Goal: Check status: Check status

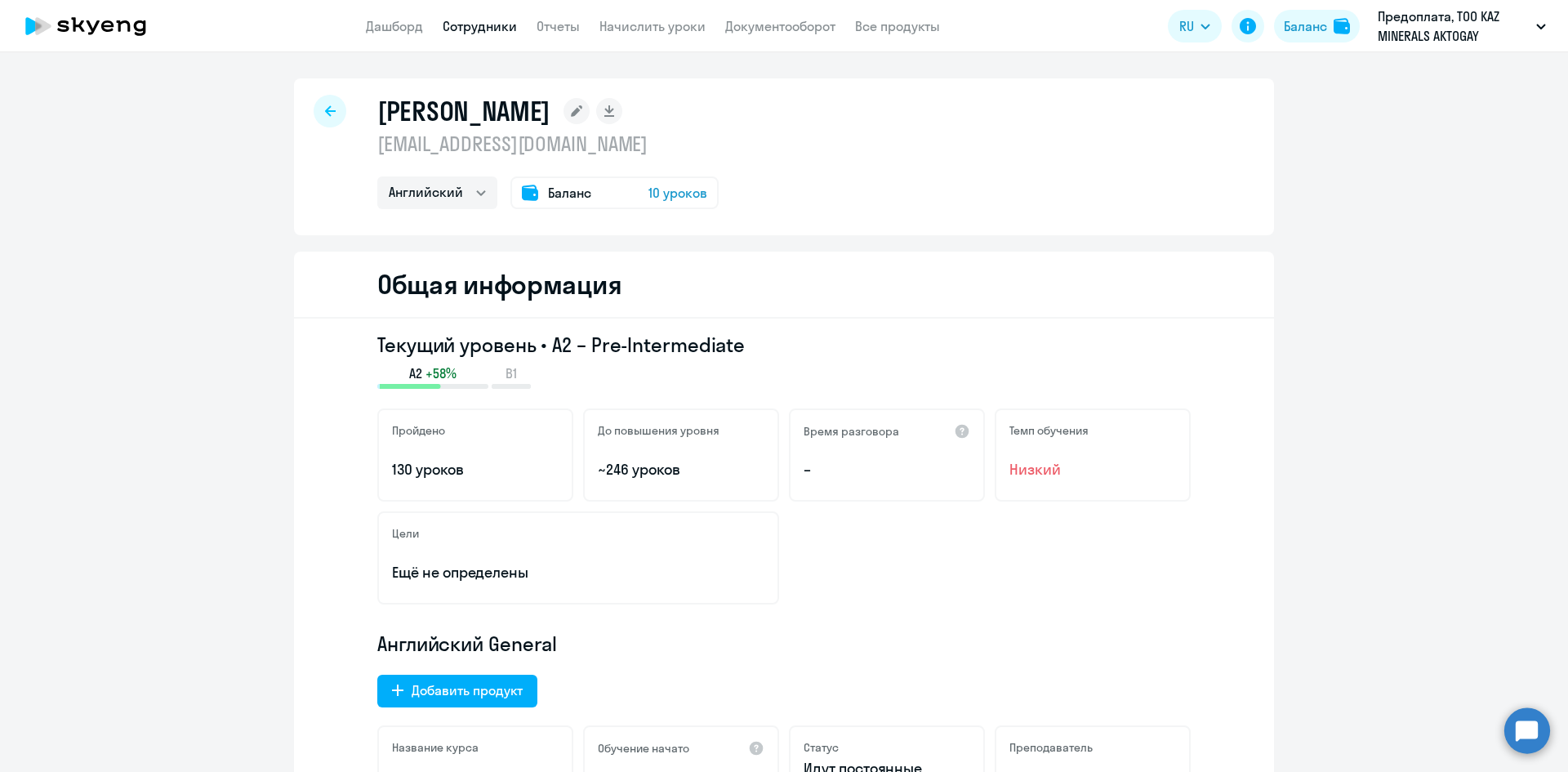
select select "english"
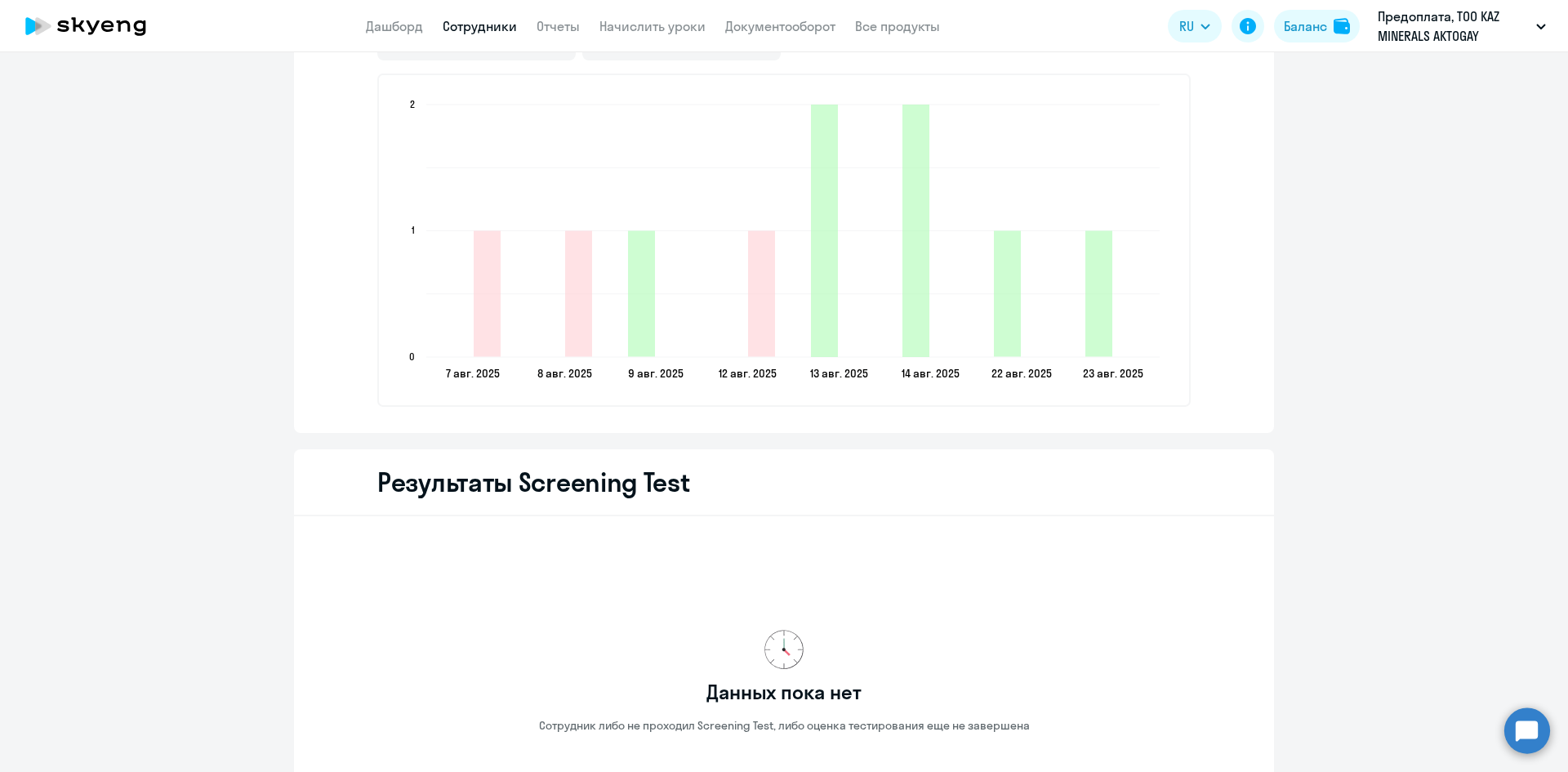
scroll to position [2600, 0]
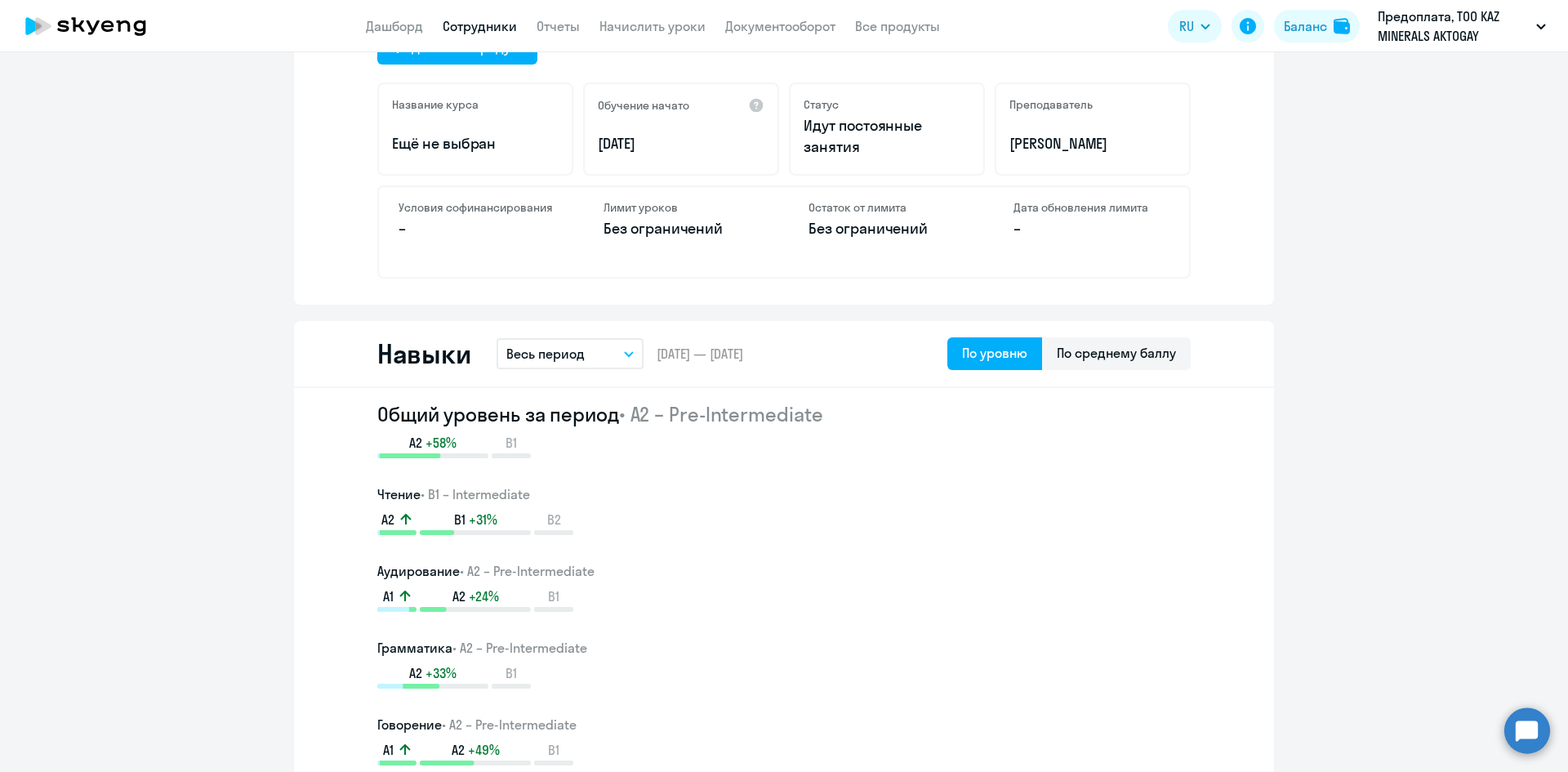
scroll to position [394, 0]
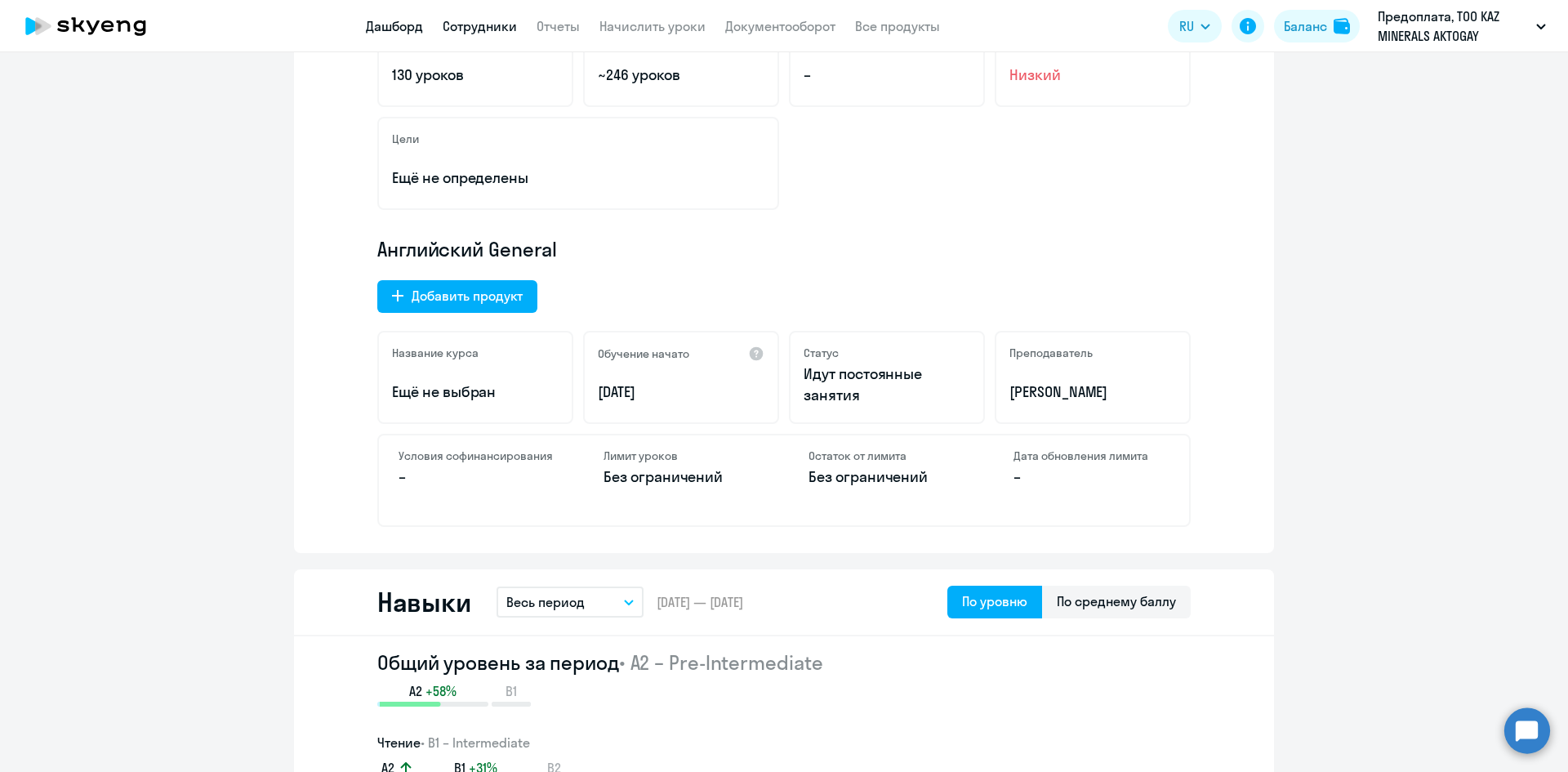
click at [378, 20] on link "Дашборд" at bounding box center [394, 27] width 57 height 17
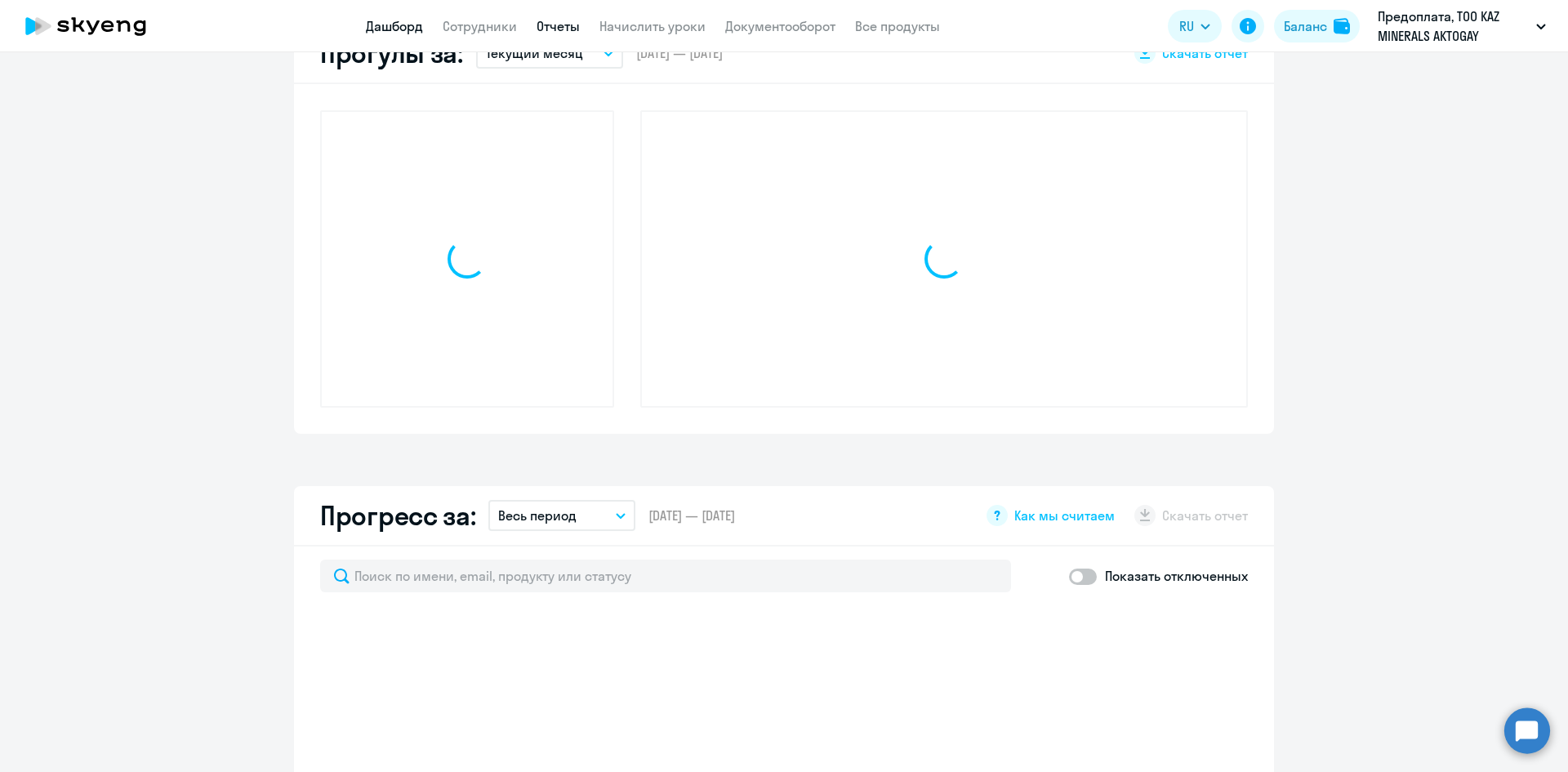
click at [555, 20] on link "Отчеты" at bounding box center [558, 27] width 43 height 17
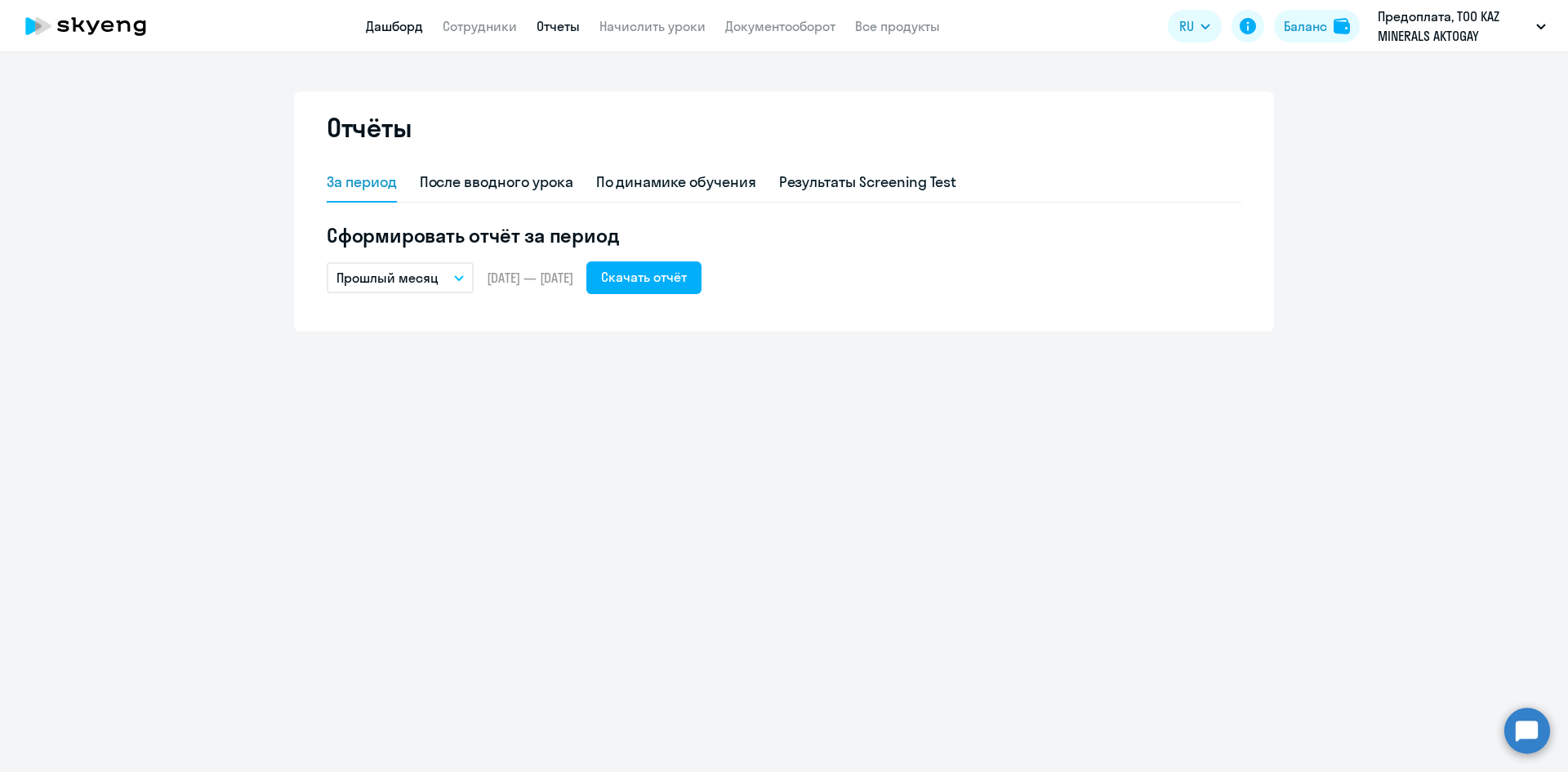
click at [382, 32] on link "Дашборд" at bounding box center [394, 27] width 57 height 17
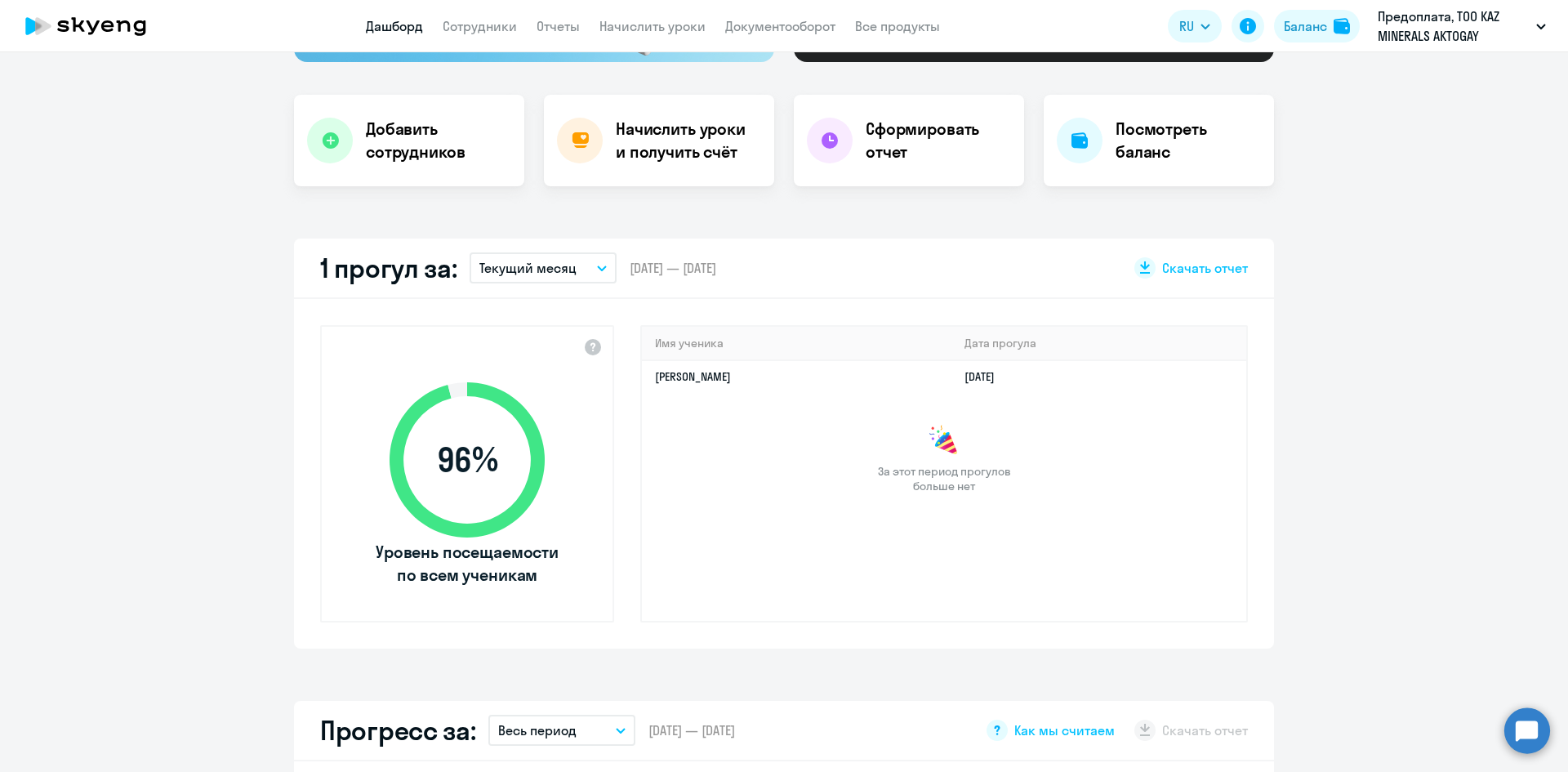
scroll to position [327, 0]
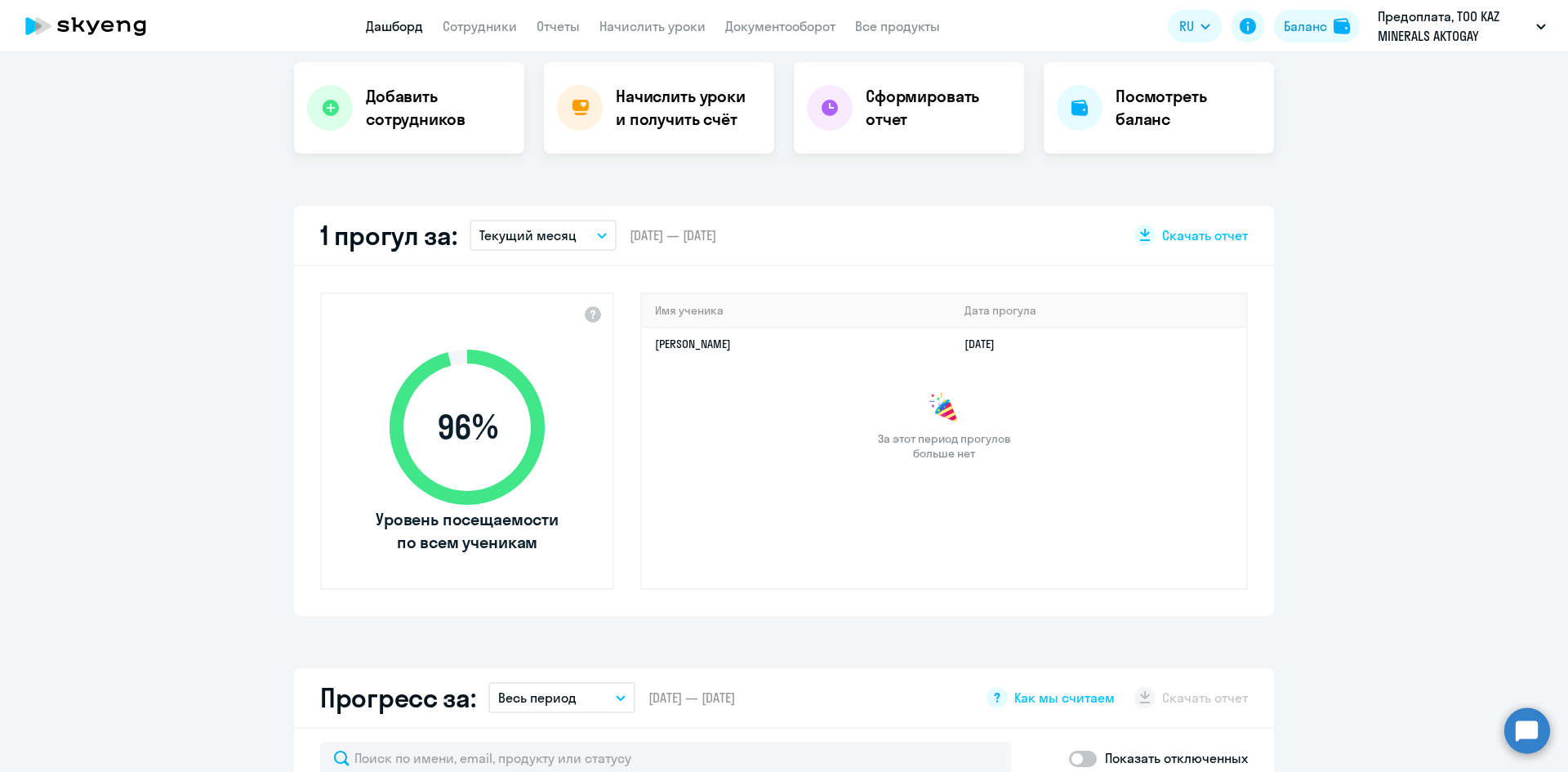
drag, startPoint x: 572, startPoint y: 235, endPoint x: 580, endPoint y: 253, distance: 19.7
click at [572, 235] on button "Текущий месяц" at bounding box center [543, 235] width 147 height 31
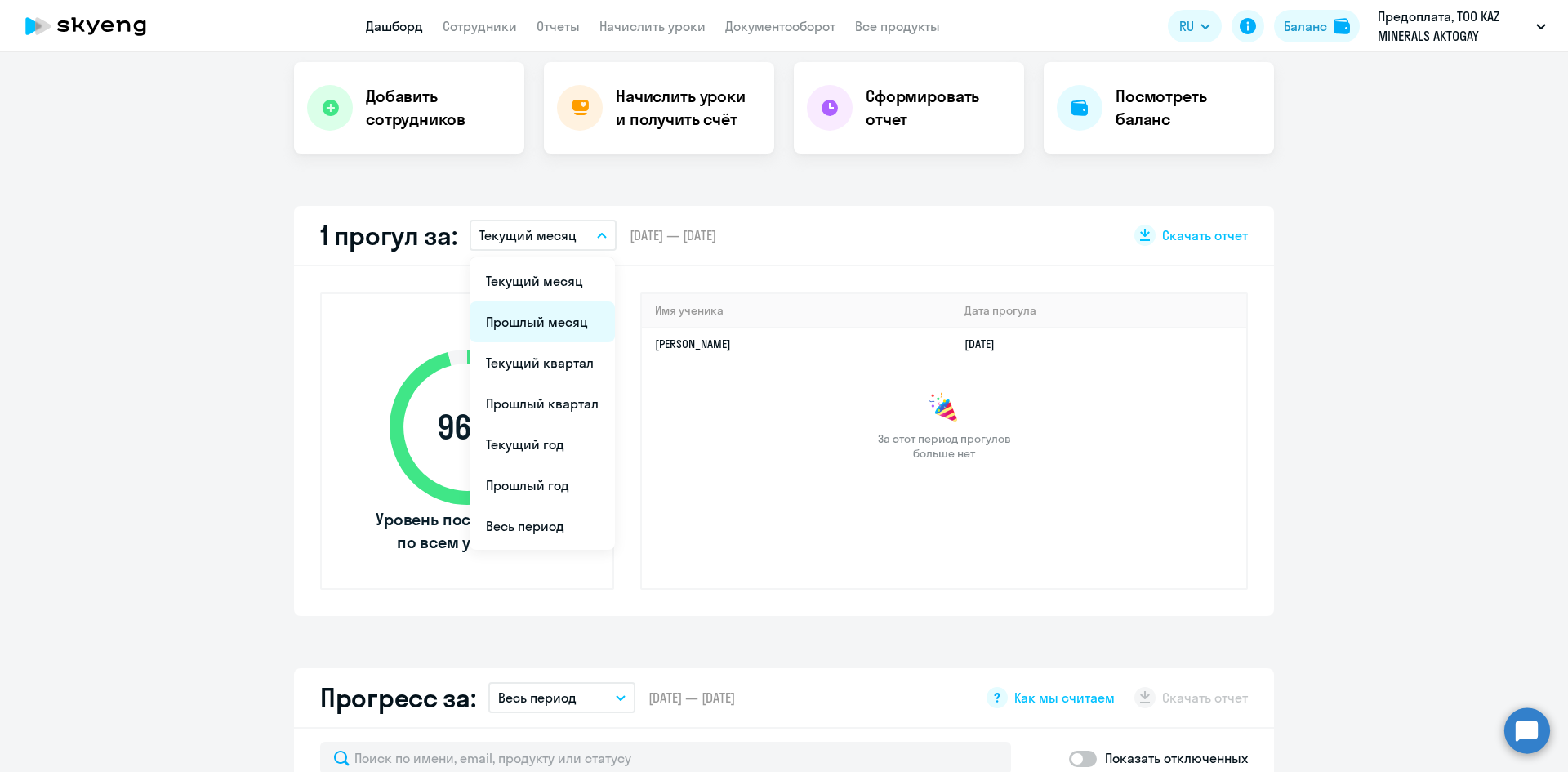
click at [547, 318] on li "Прошлый месяц" at bounding box center [542, 322] width 145 height 41
select select "30"
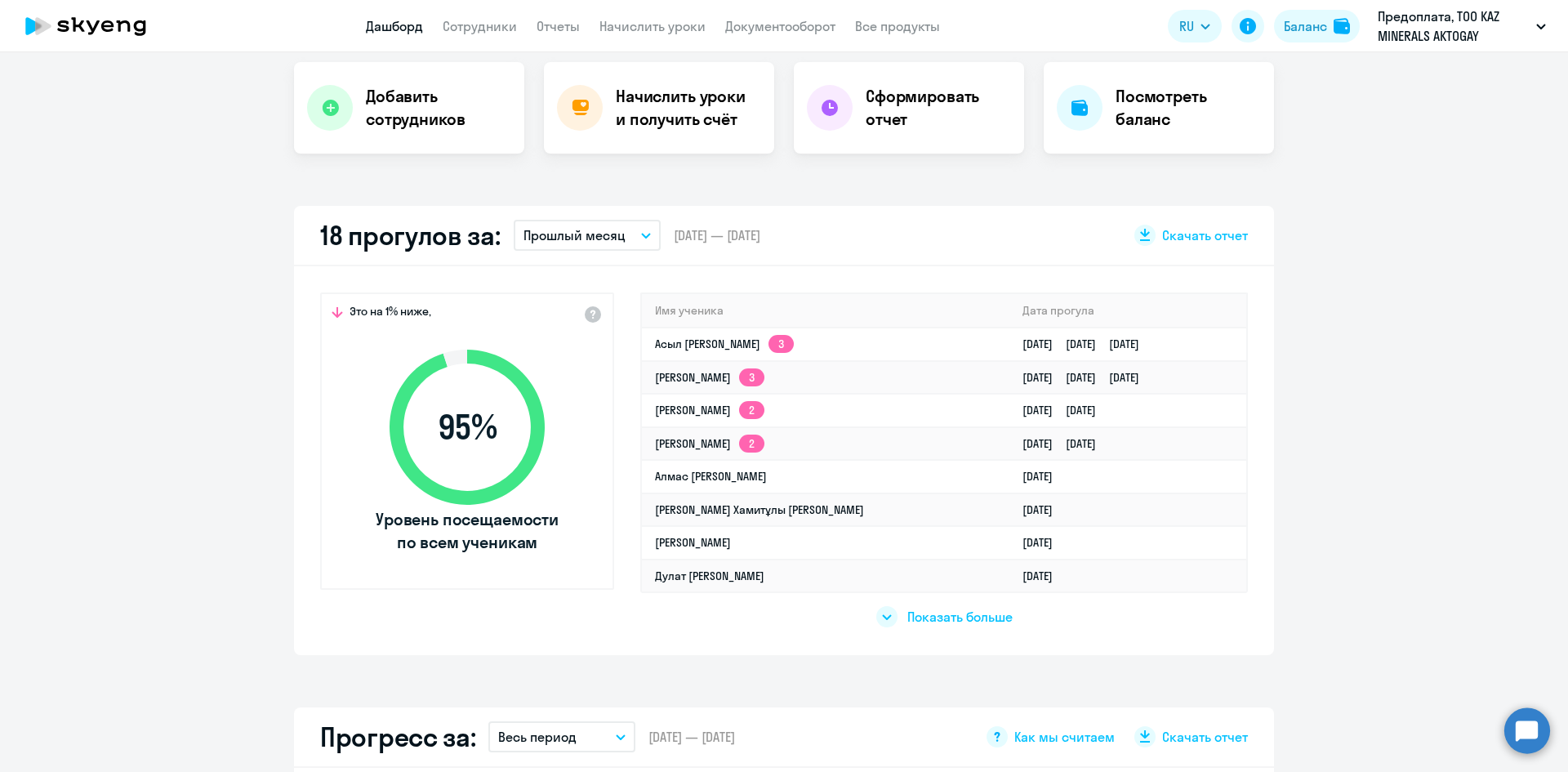
click at [971, 604] on app-list-unwrapper "Показать больше" at bounding box center [945, 610] width 137 height 34
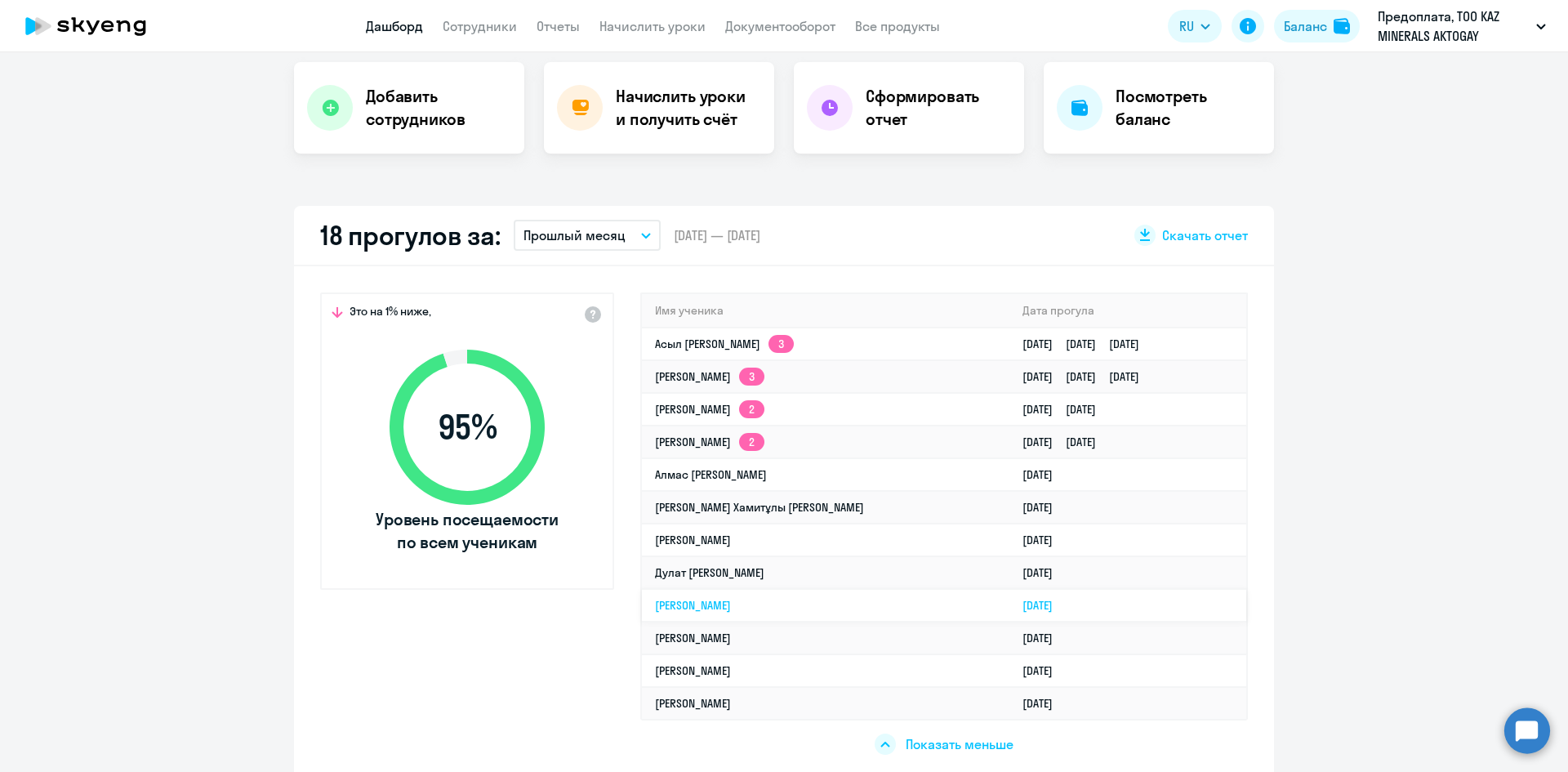
click at [731, 604] on link "[PERSON_NAME]" at bounding box center [692, 605] width 76 height 15
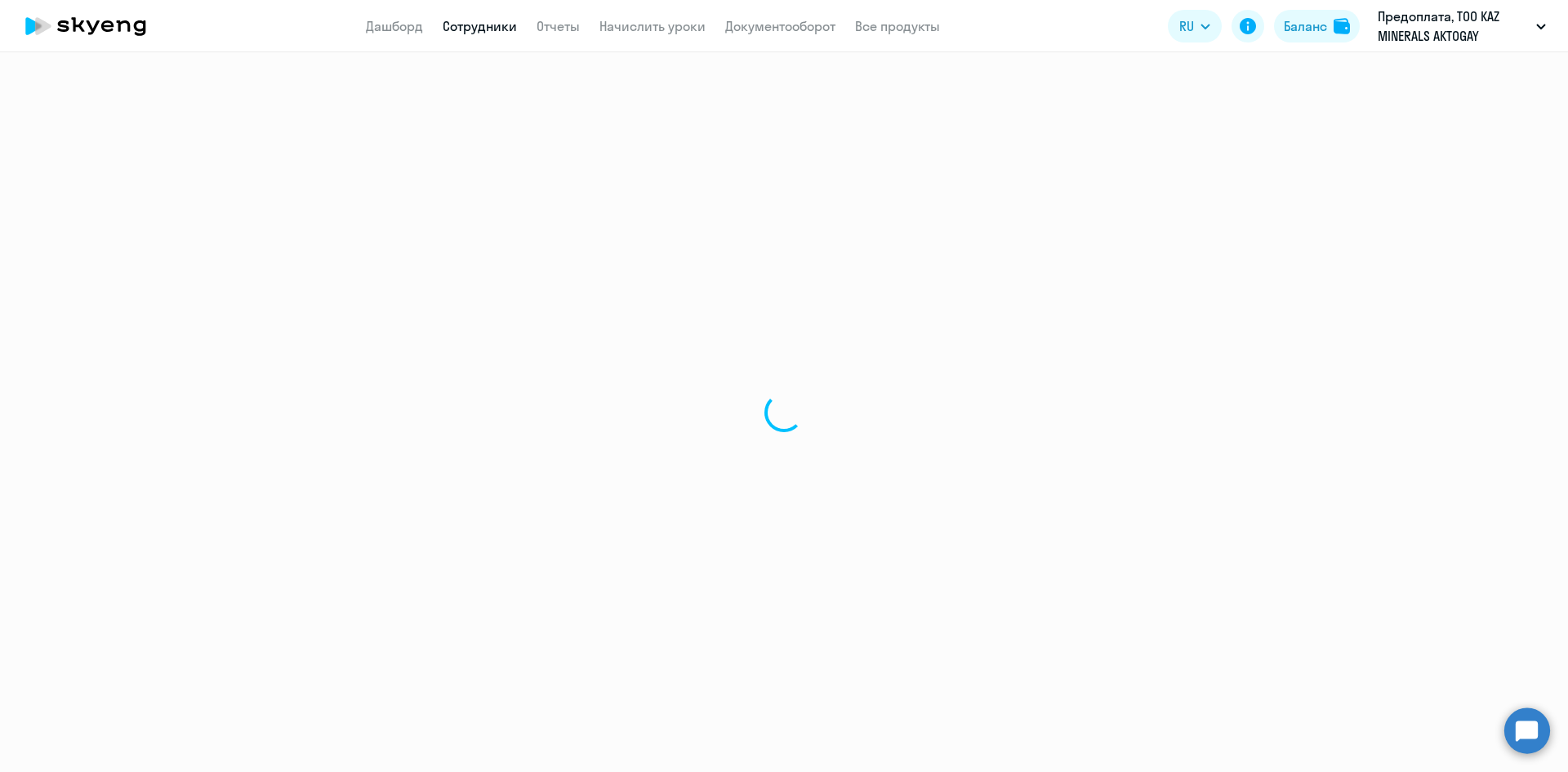
select select "english"
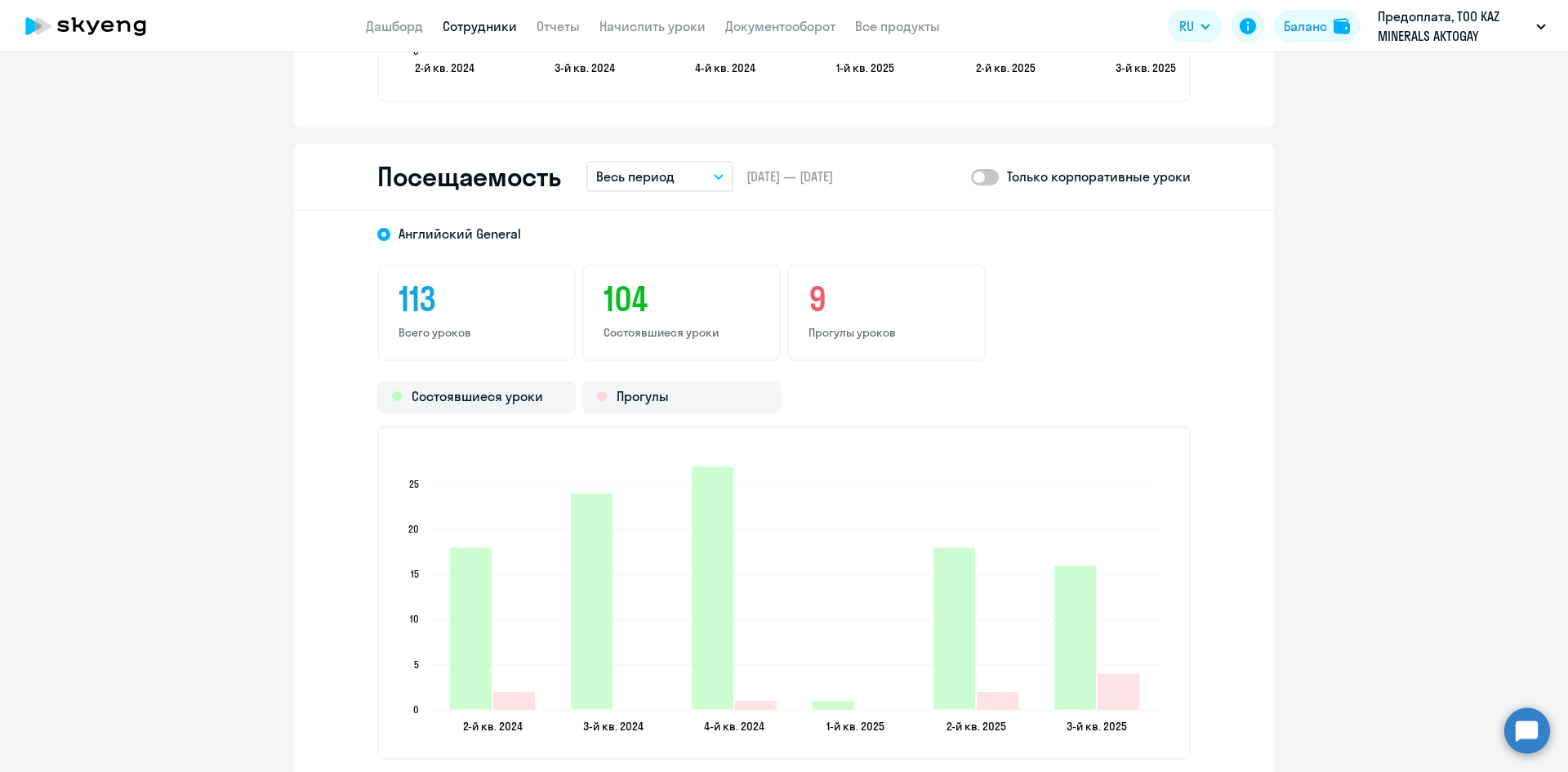
scroll to position [1961, 0]
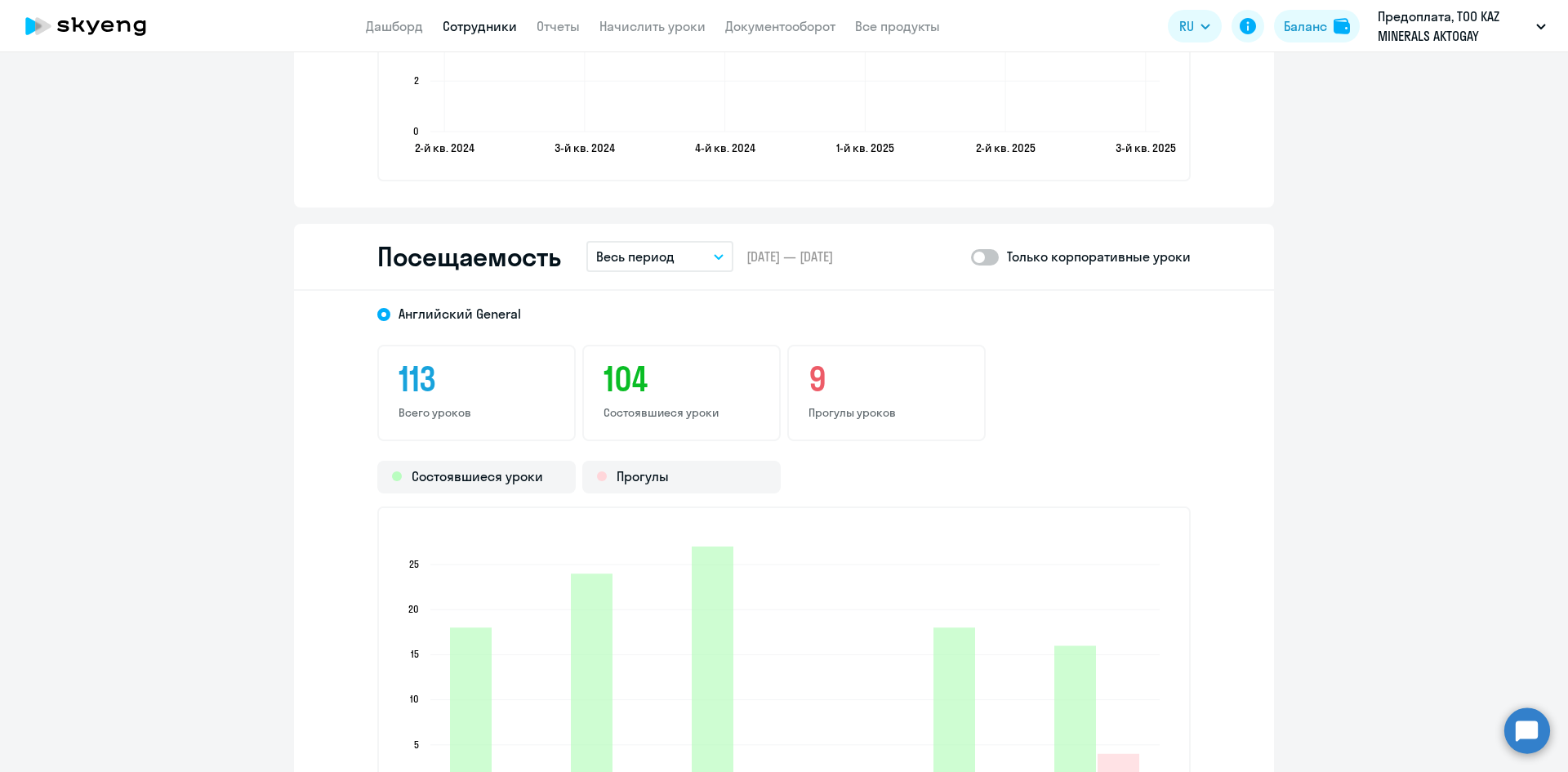
click at [687, 259] on button "Весь период" at bounding box center [660, 256] width 147 height 31
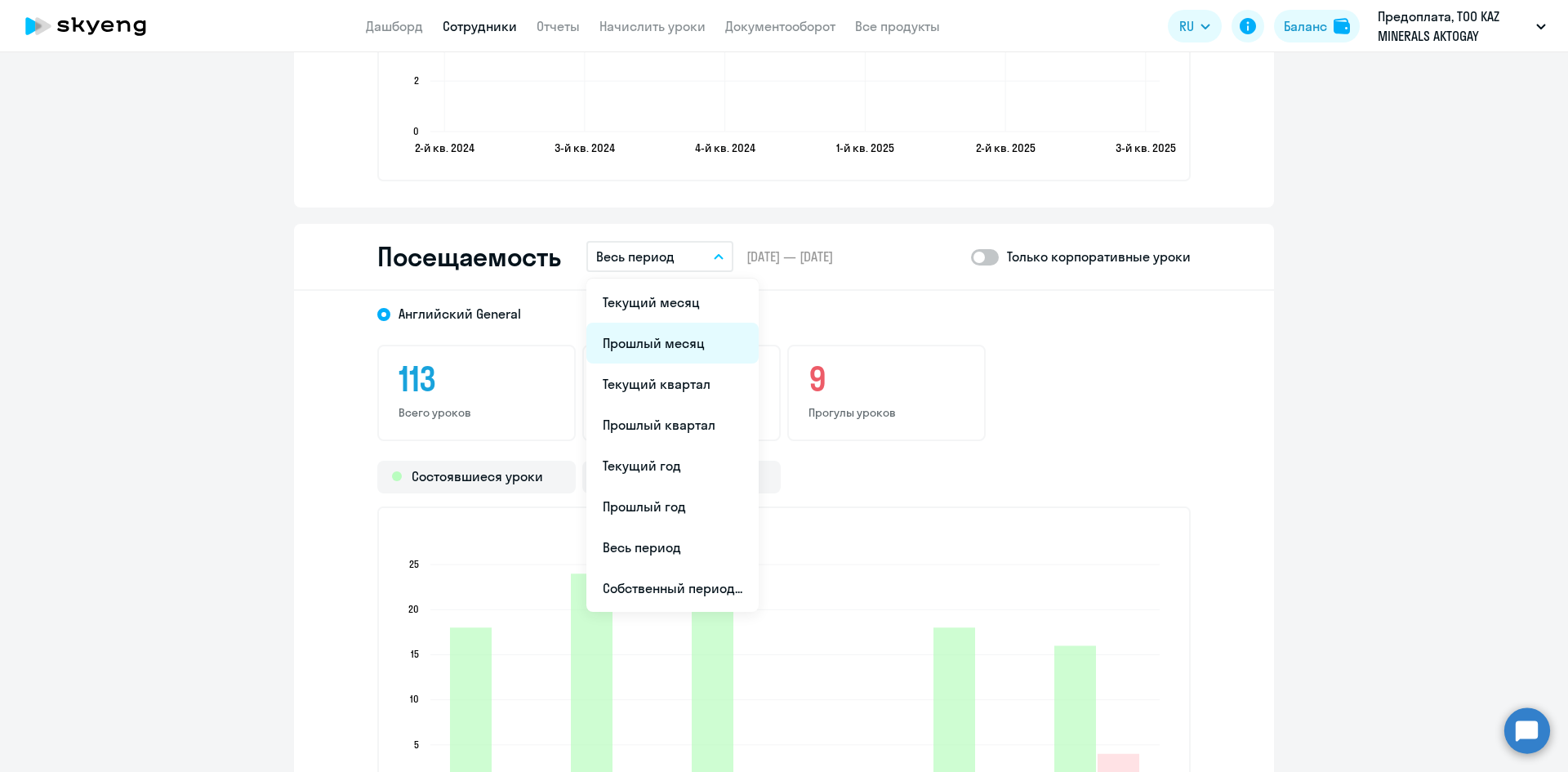
click at [652, 343] on li "Прошлый месяц" at bounding box center [672, 343] width 172 height 41
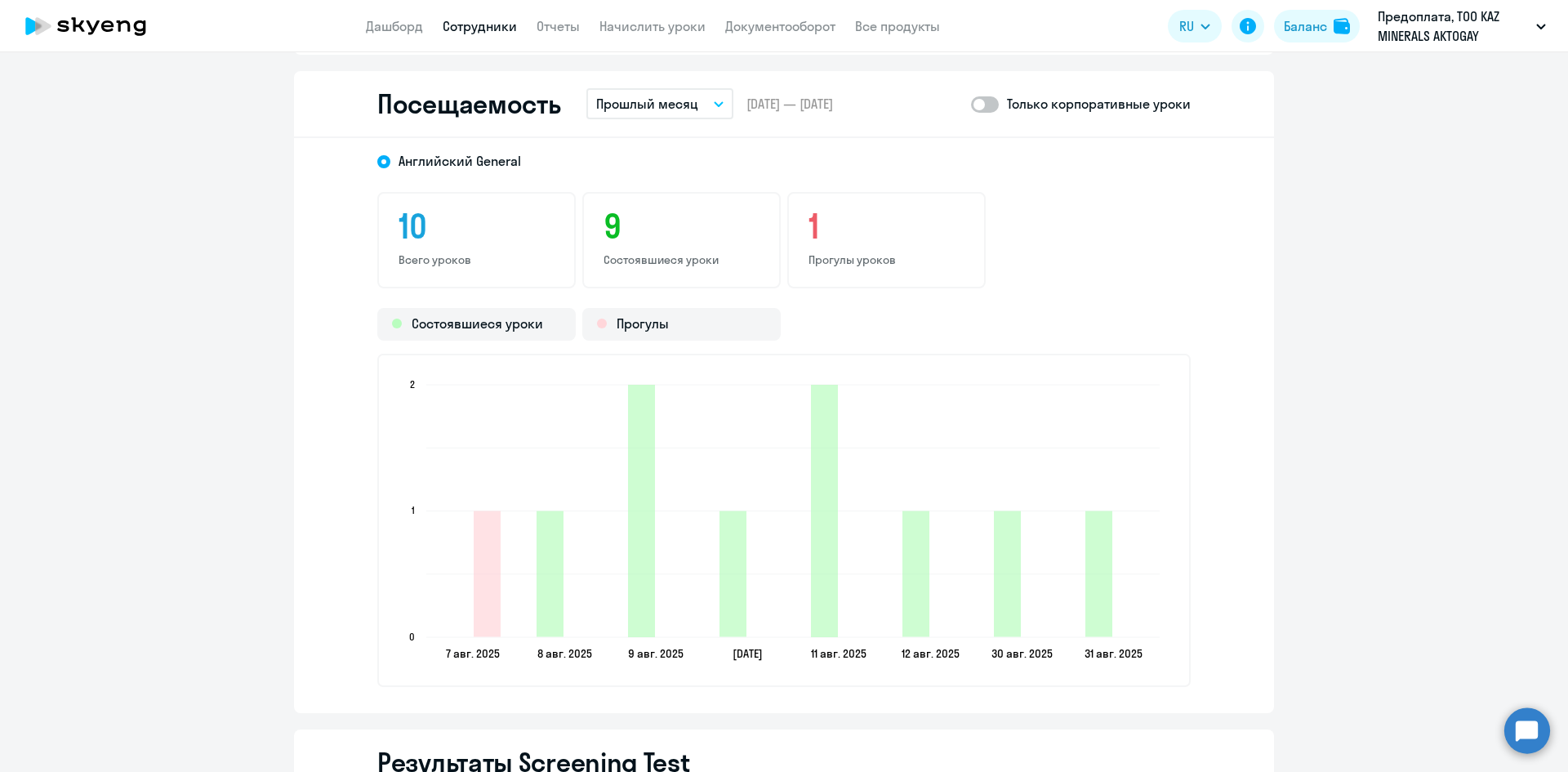
scroll to position [2124, 0]
